Goal: Task Accomplishment & Management: Use online tool/utility

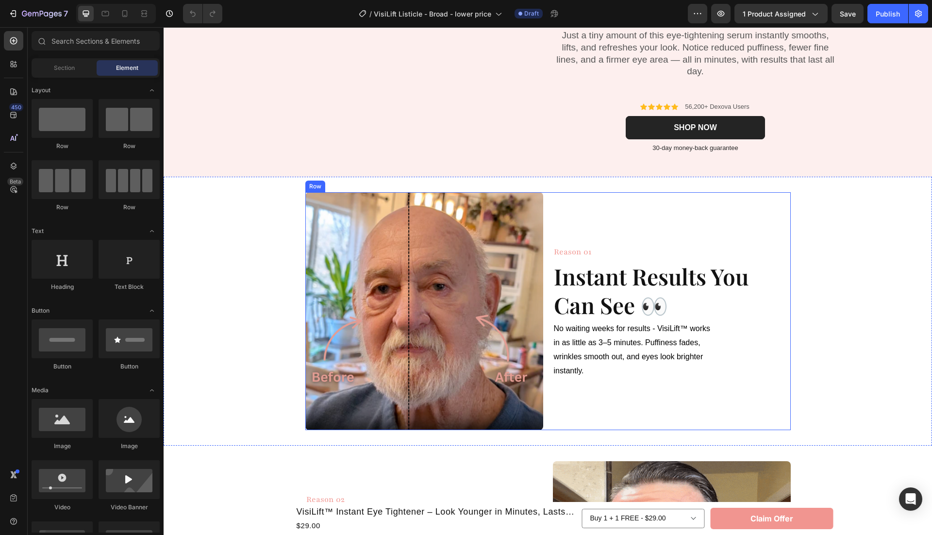
scroll to position [164, 0]
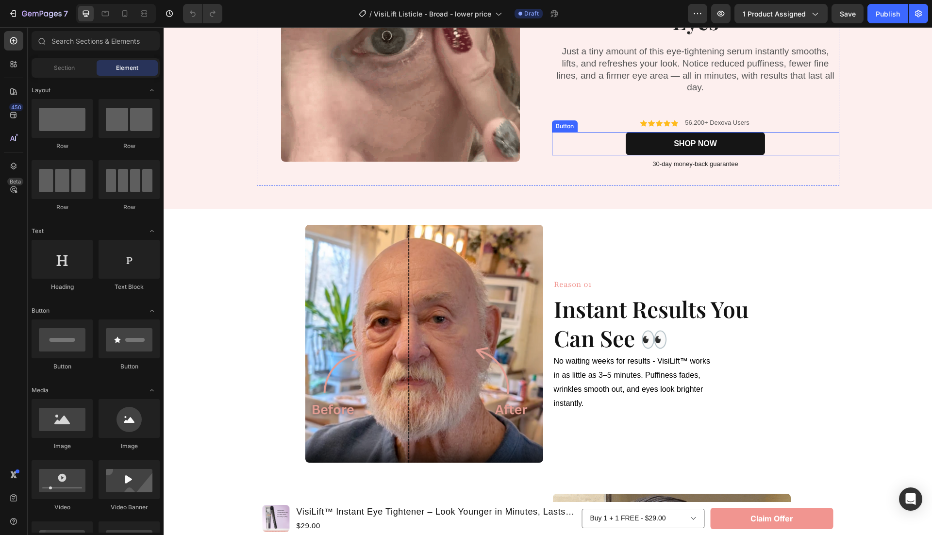
click at [719, 148] on link "SHOP NOW" at bounding box center [694, 143] width 139 height 23
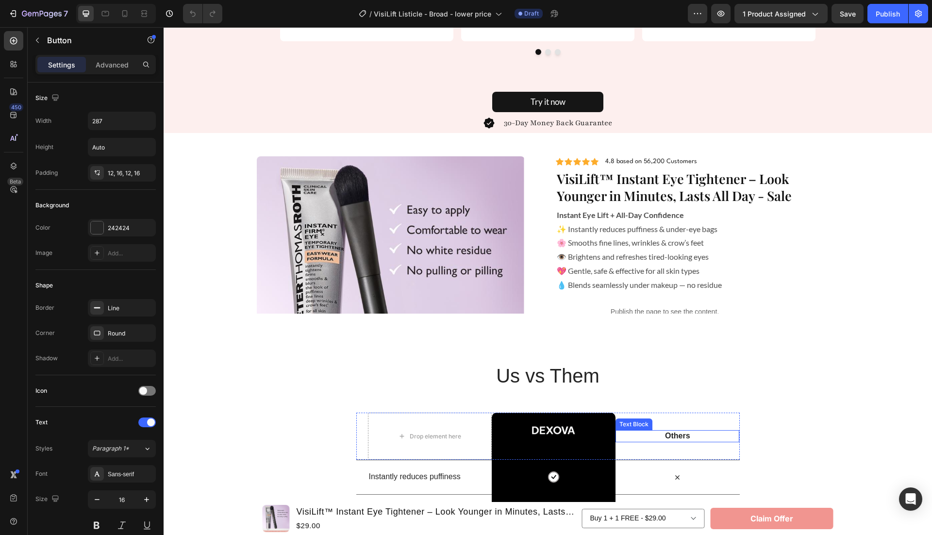
scroll to position [2157, 0]
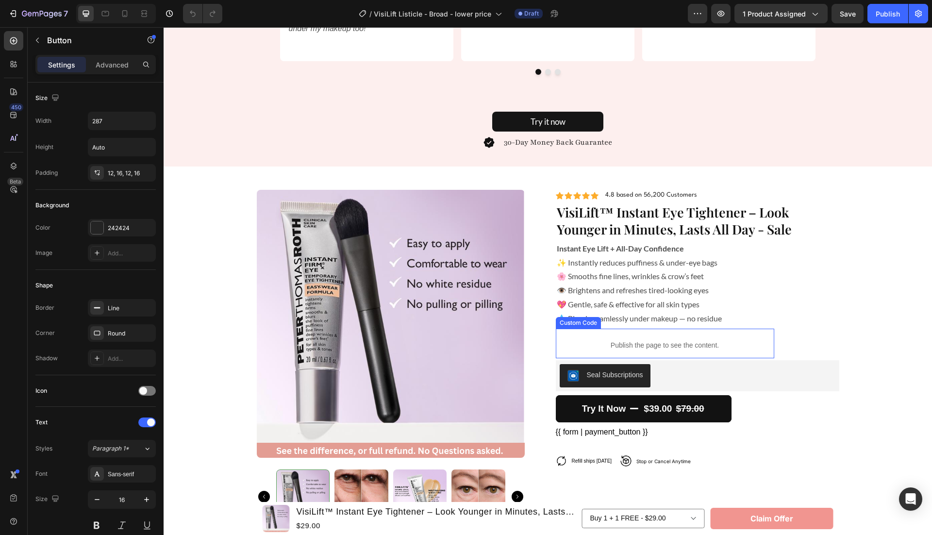
click at [665, 343] on p "Publish the page to see the content." at bounding box center [665, 345] width 218 height 10
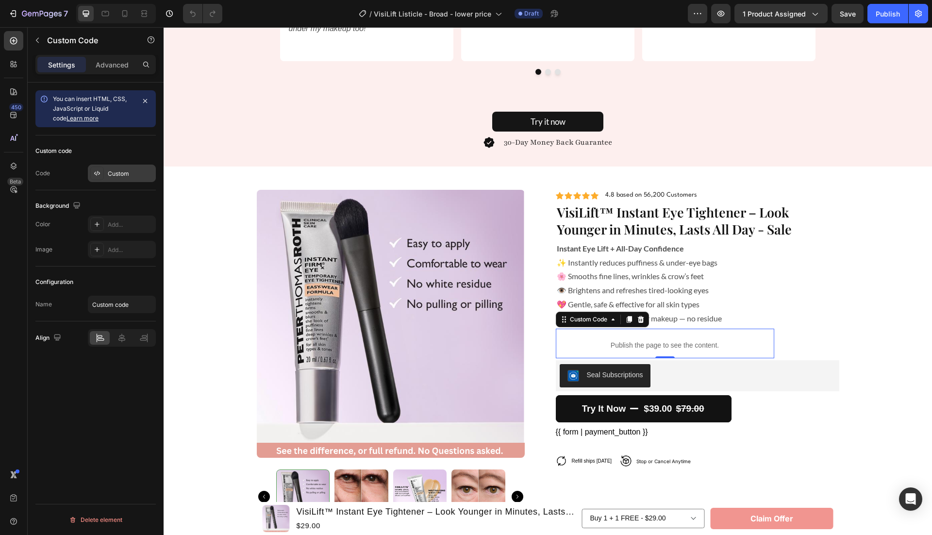
click at [131, 176] on div "Custom" at bounding box center [131, 173] width 46 height 9
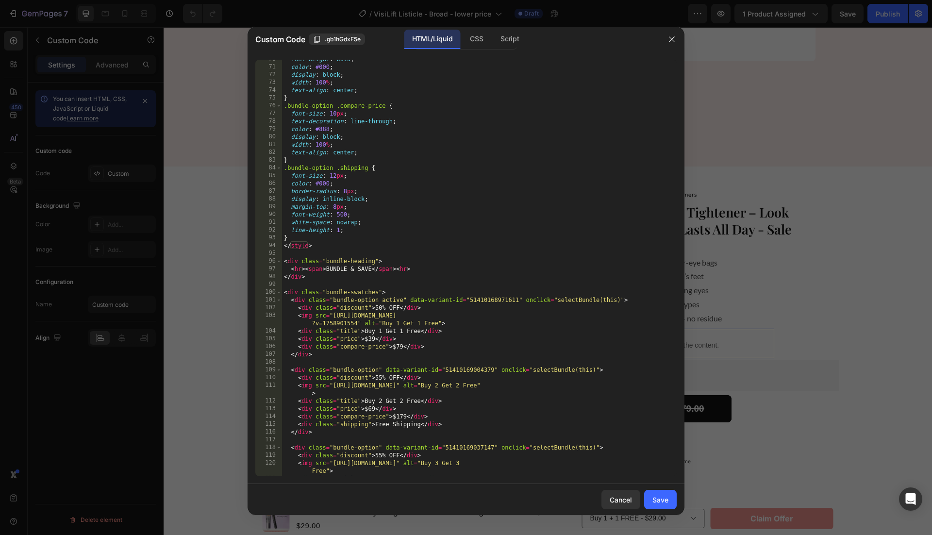
scroll to position [643, 0]
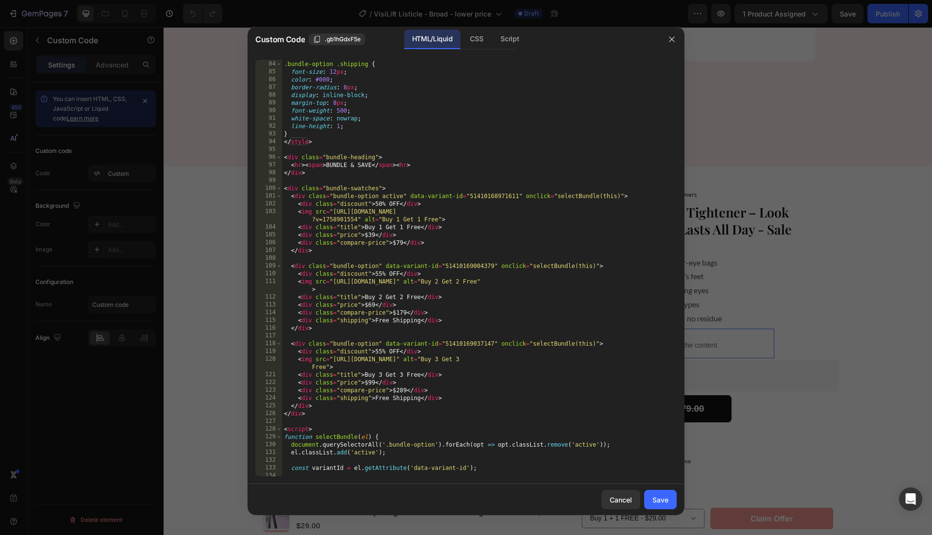
click at [370, 234] on div "} .bundle-option .shipping { font-size : 12 px ; color : #000 ; border-radius :…" at bounding box center [479, 268] width 394 height 432
click at [370, 303] on div "} .bundle-option .shipping { font-size : 12 px ; color : #000 ; border-radius :…" at bounding box center [479, 268] width 394 height 432
click at [370, 380] on div "} .bundle-option .shipping { font-size : 12 px ; color : #000 ; border-radius :…" at bounding box center [479, 268] width 394 height 432
click at [533, 415] on div "} .bundle-option .shipping { font-size : 12 px ; color : #000 ; border-radius :…" at bounding box center [479, 268] width 394 height 432
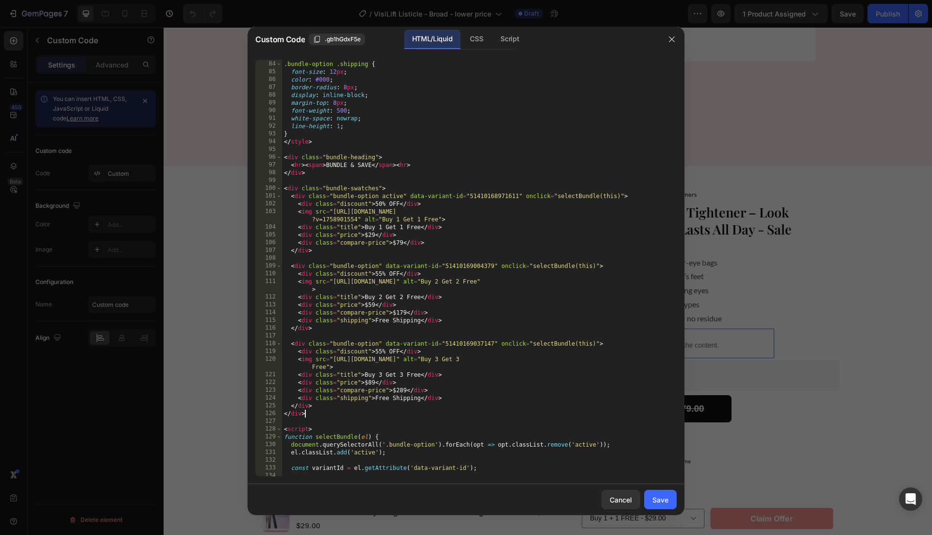
scroll to position [0, 1]
type textarea "</div>"
click at [664, 505] on button "Save" at bounding box center [660, 499] width 33 height 19
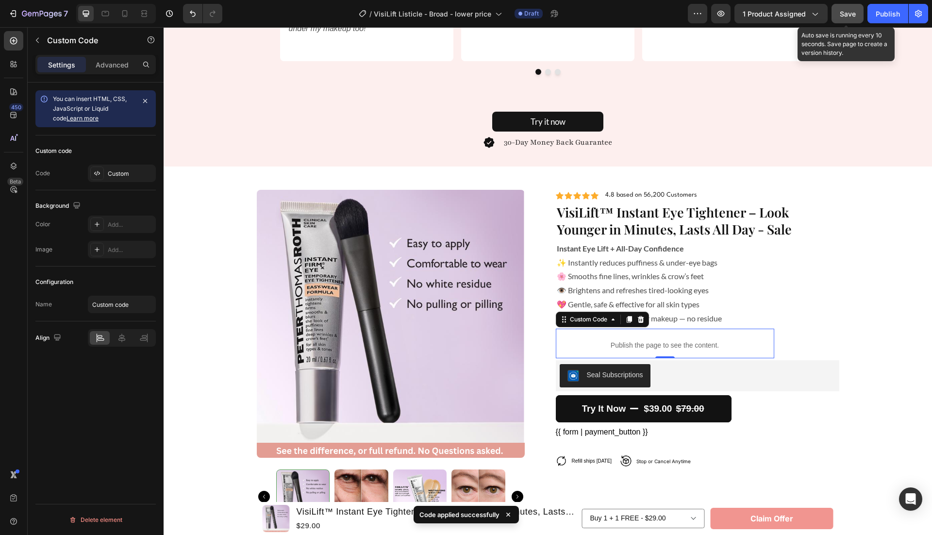
click at [849, 19] on button "Save" at bounding box center [847, 13] width 32 height 19
click at [886, 10] on div "Publish" at bounding box center [887, 14] width 24 height 10
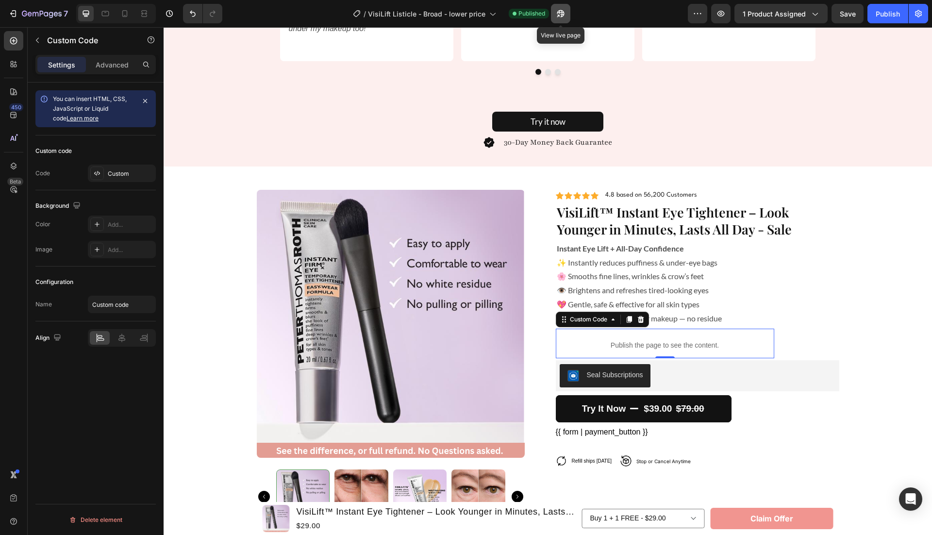
click at [561, 11] on icon "button" at bounding box center [560, 13] width 7 height 7
click at [119, 171] on div "Custom" at bounding box center [131, 173] width 46 height 9
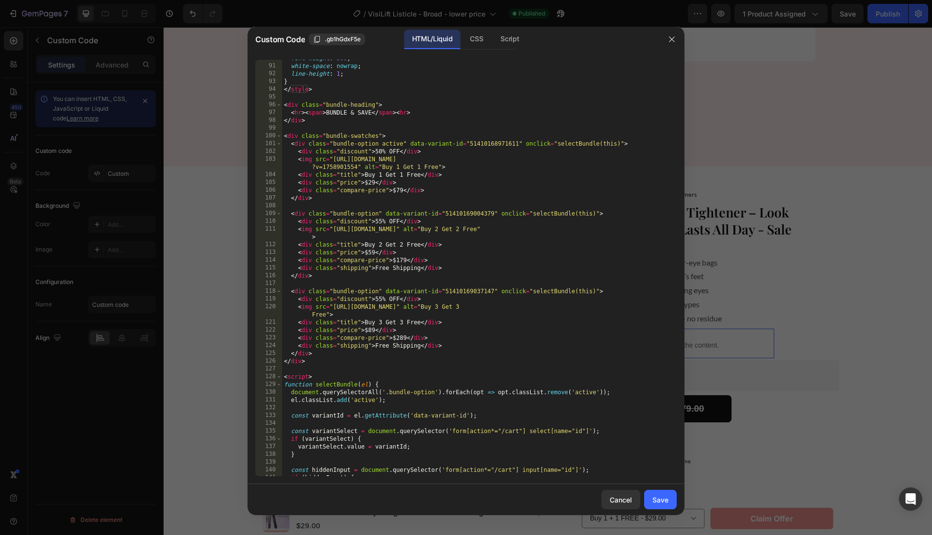
scroll to position [696, 0]
click at [496, 142] on div "font-weight : 500 ; white-space : nowrap ; line-height : 1 ; } </ style > < div…" at bounding box center [479, 270] width 394 height 432
paste textarea "21288333659"
click at [469, 216] on div "font-weight : 500 ; white-space : nowrap ; line-height : 1 ; } </ style > < div…" at bounding box center [479, 270] width 394 height 432
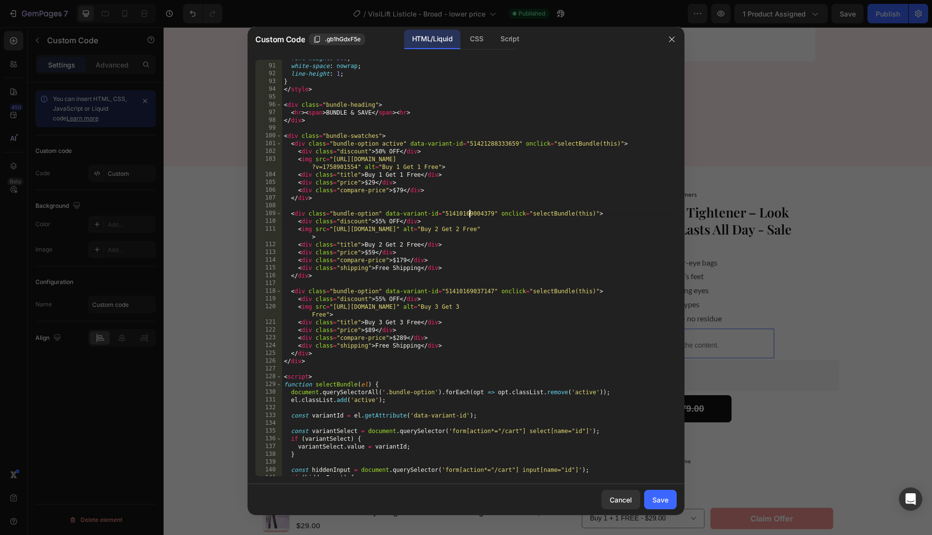
click at [469, 216] on div "font-weight : 500 ; white-space : nowrap ; line-height : 1 ; } </ style > < div…" at bounding box center [479, 270] width 394 height 432
paste textarea "21288366427"
click at [469, 291] on div "font-weight : 500 ; white-space : nowrap ; line-height : 1 ; } </ style > < div…" at bounding box center [479, 270] width 394 height 432
paste textarea "21288399195"
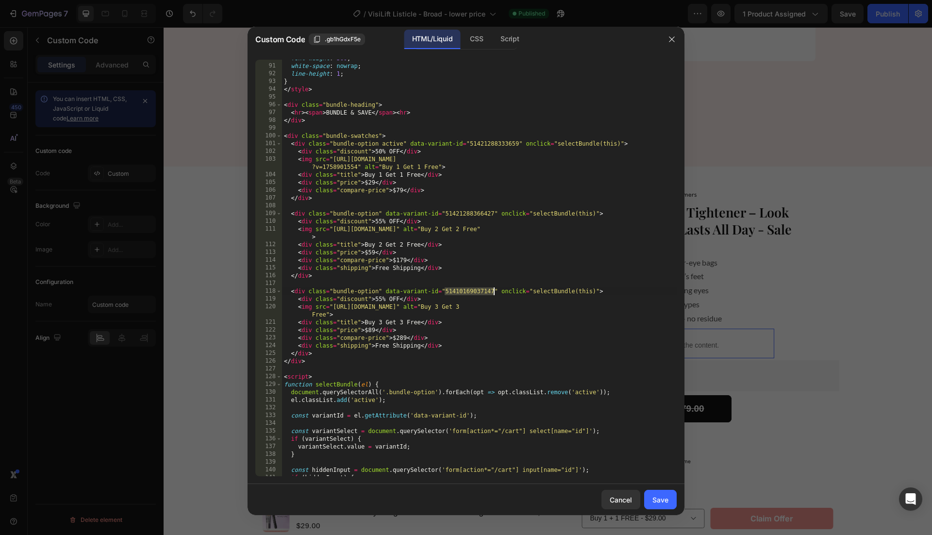
type textarea "<div class="bundle-option" data-variant-id="51421288399195" onclick="selectBund…"
click at [662, 500] on div "Save" at bounding box center [660, 499] width 16 height 10
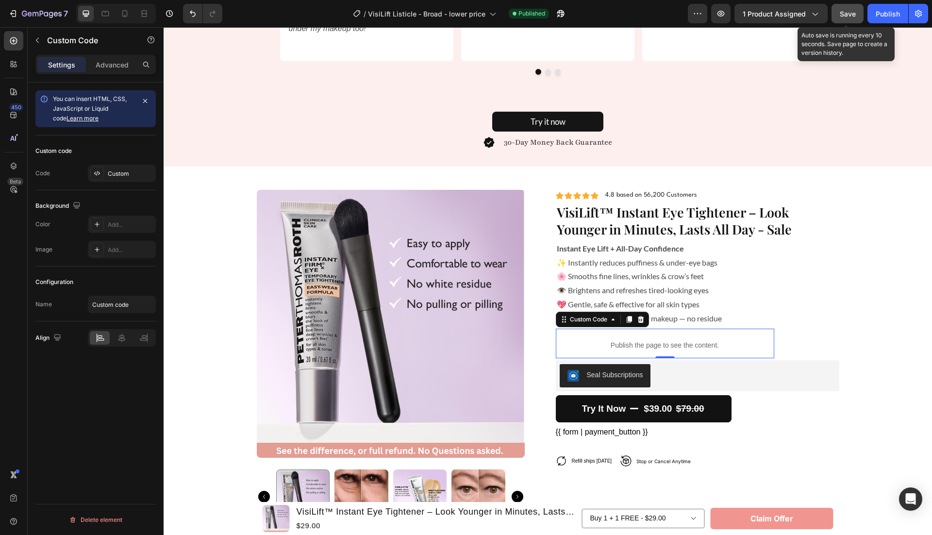
click at [850, 12] on span "Save" at bounding box center [847, 14] width 16 height 8
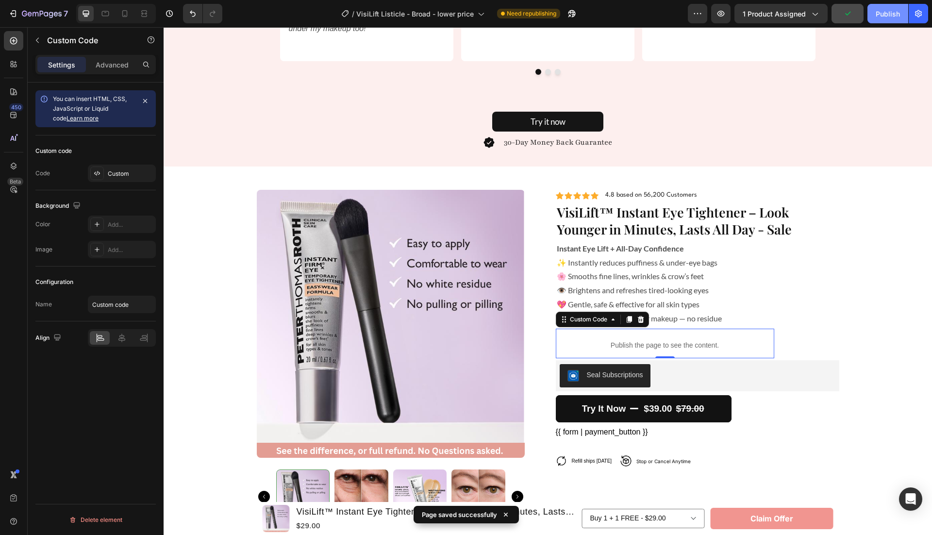
click at [887, 14] on div "Publish" at bounding box center [887, 14] width 24 height 10
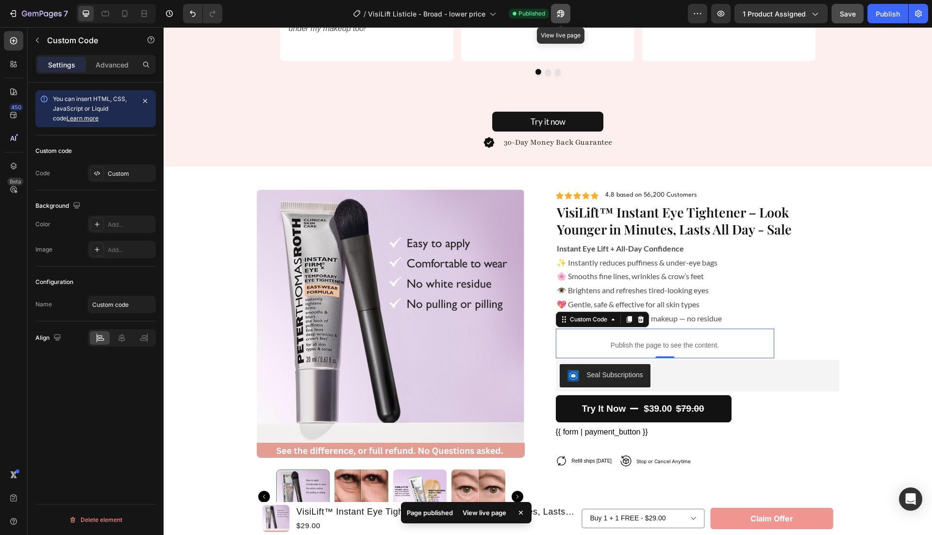
click at [564, 16] on icon "button" at bounding box center [561, 14] width 10 height 10
